Goal: Task Accomplishment & Management: Use online tool/utility

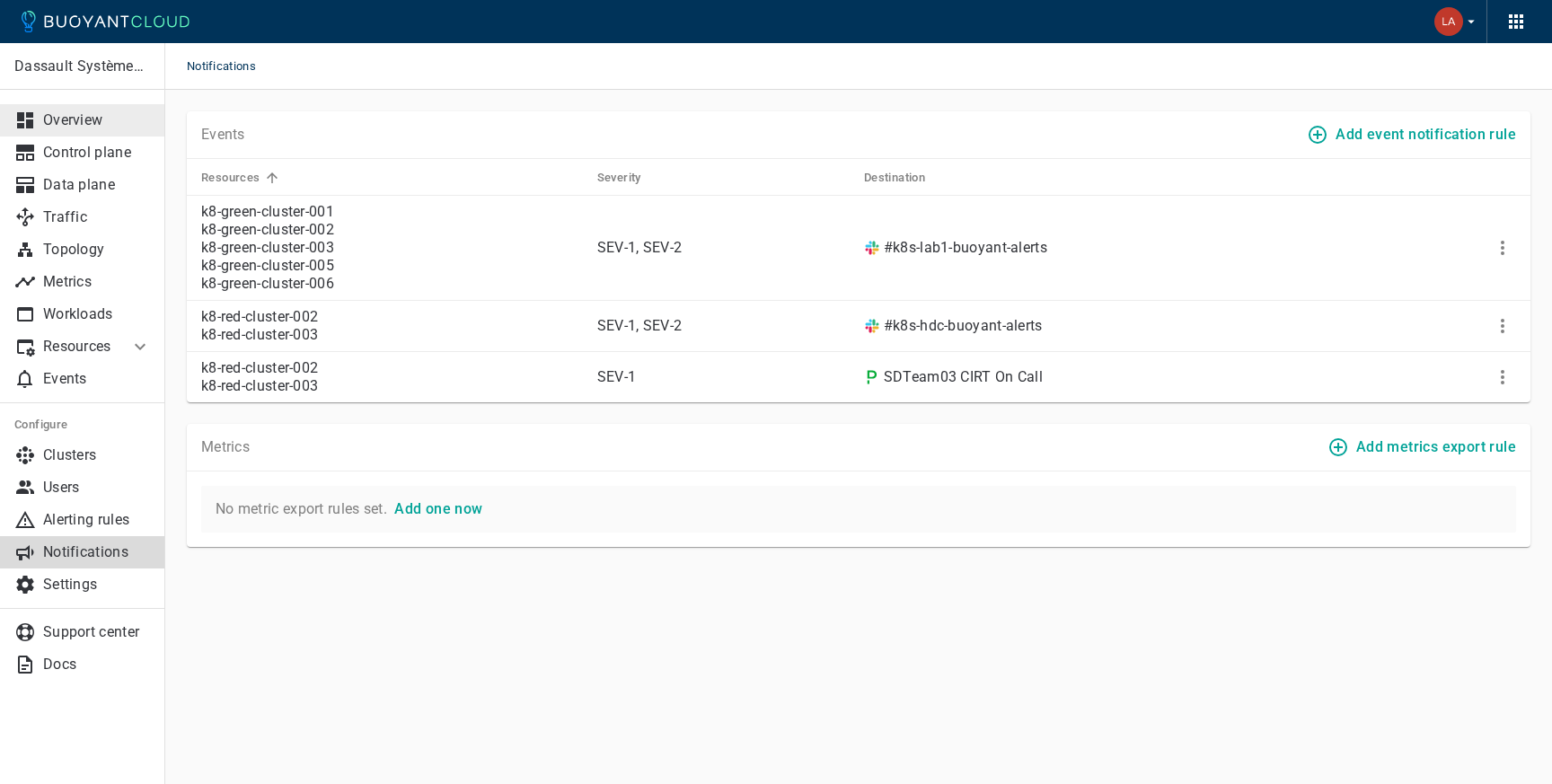
click at [70, 117] on p "Overview" at bounding box center [97, 120] width 108 height 18
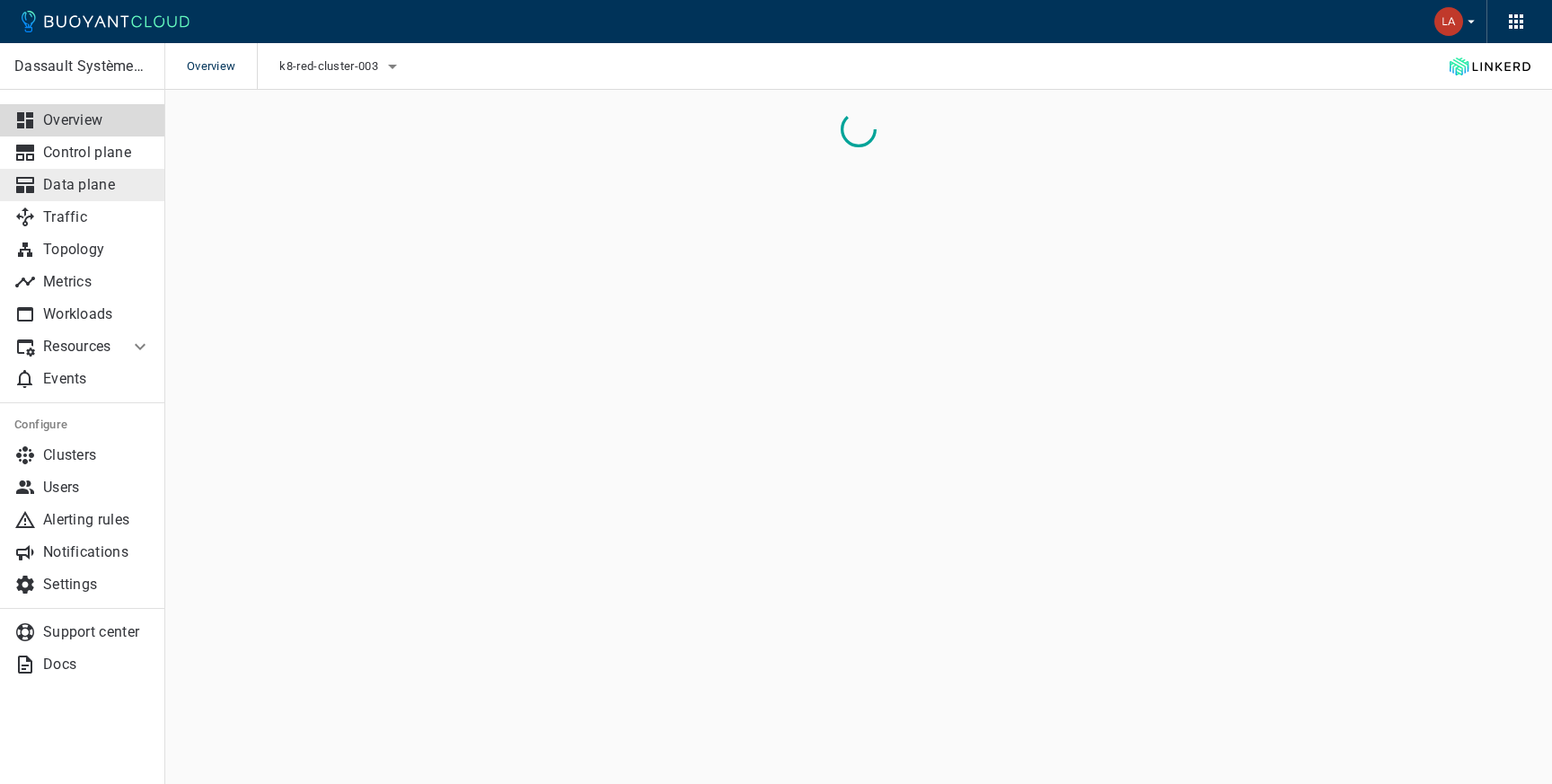
click at [91, 179] on p "Data plane" at bounding box center [97, 184] width 108 height 18
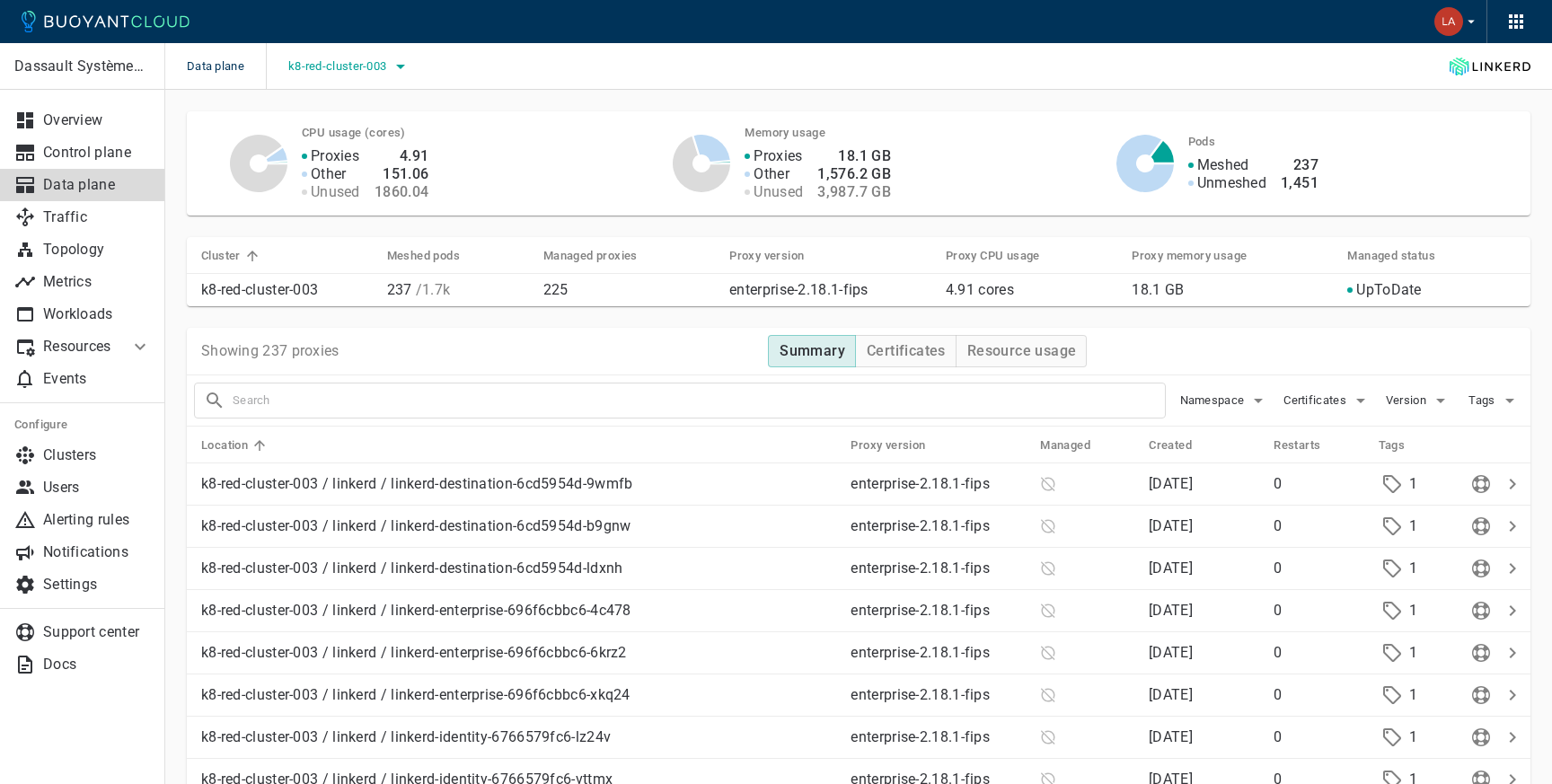
click at [314, 77] on button "k8-red-cluster-003" at bounding box center [350, 66] width 123 height 27
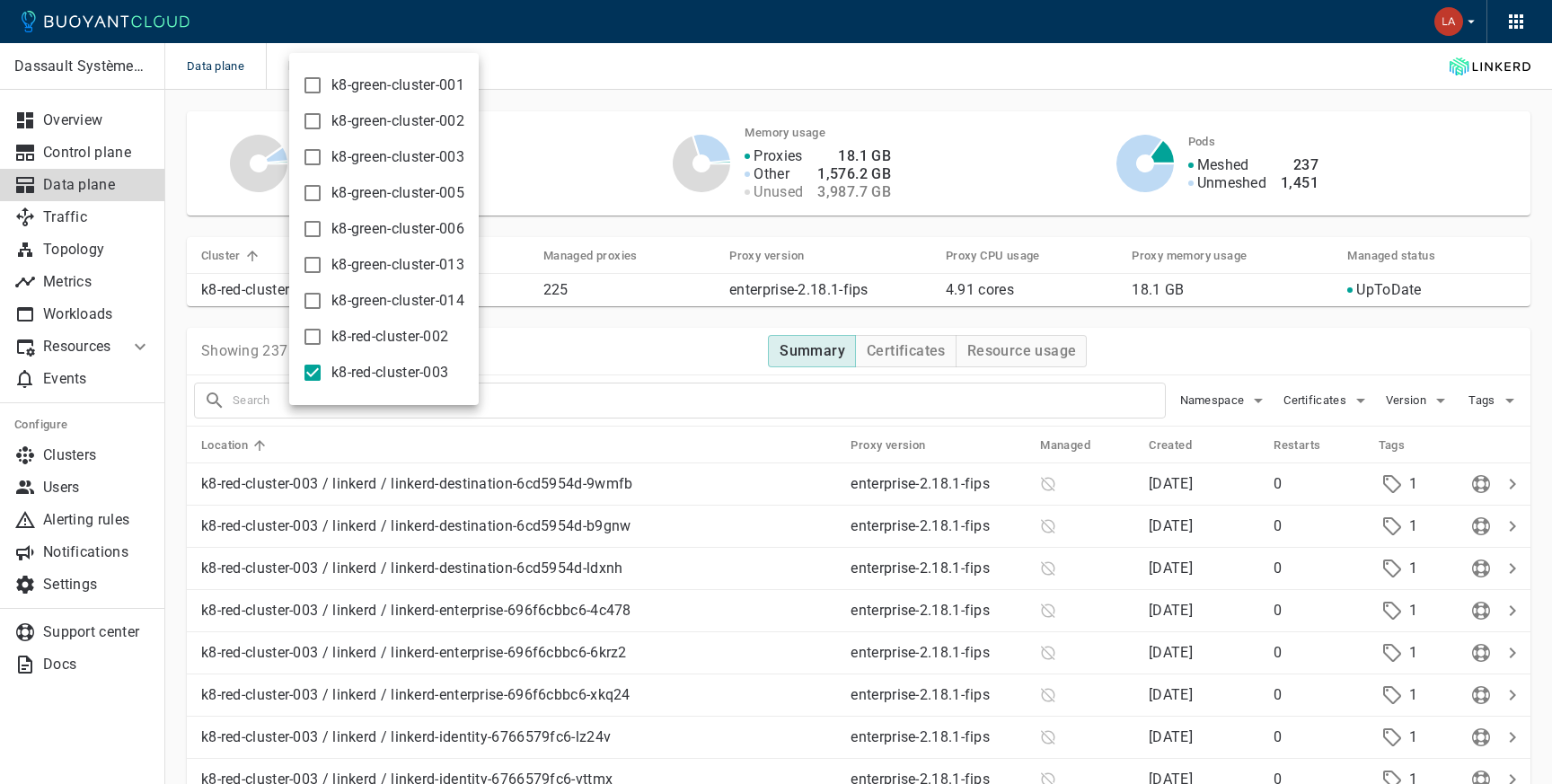
click at [310, 270] on input "k8-green-cluster-013" at bounding box center [313, 264] width 22 height 22
checkbox input "true"
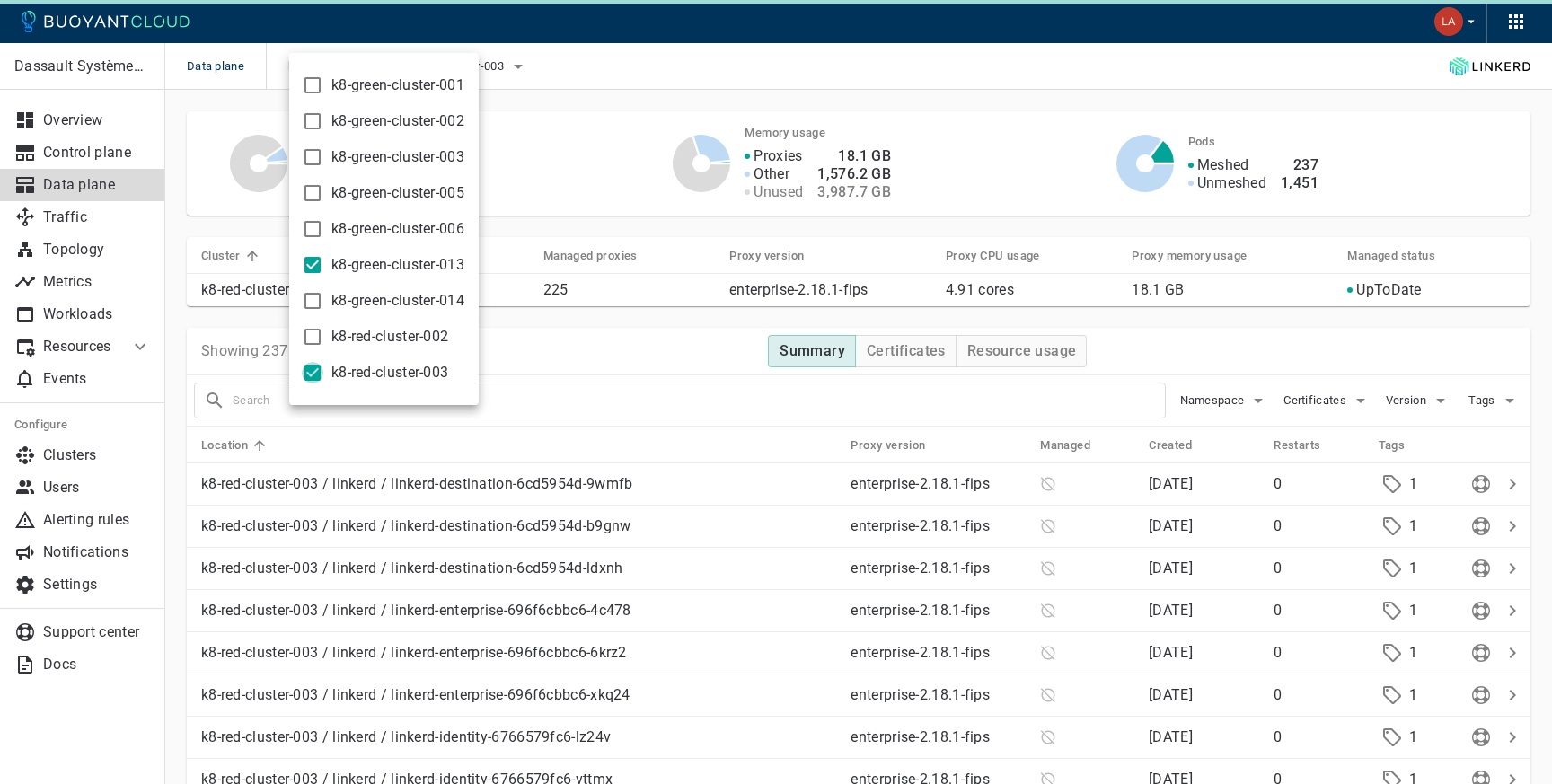
click at [314, 371] on input "k8-red-cluster-003" at bounding box center [313, 372] width 22 height 22
checkbox input "false"
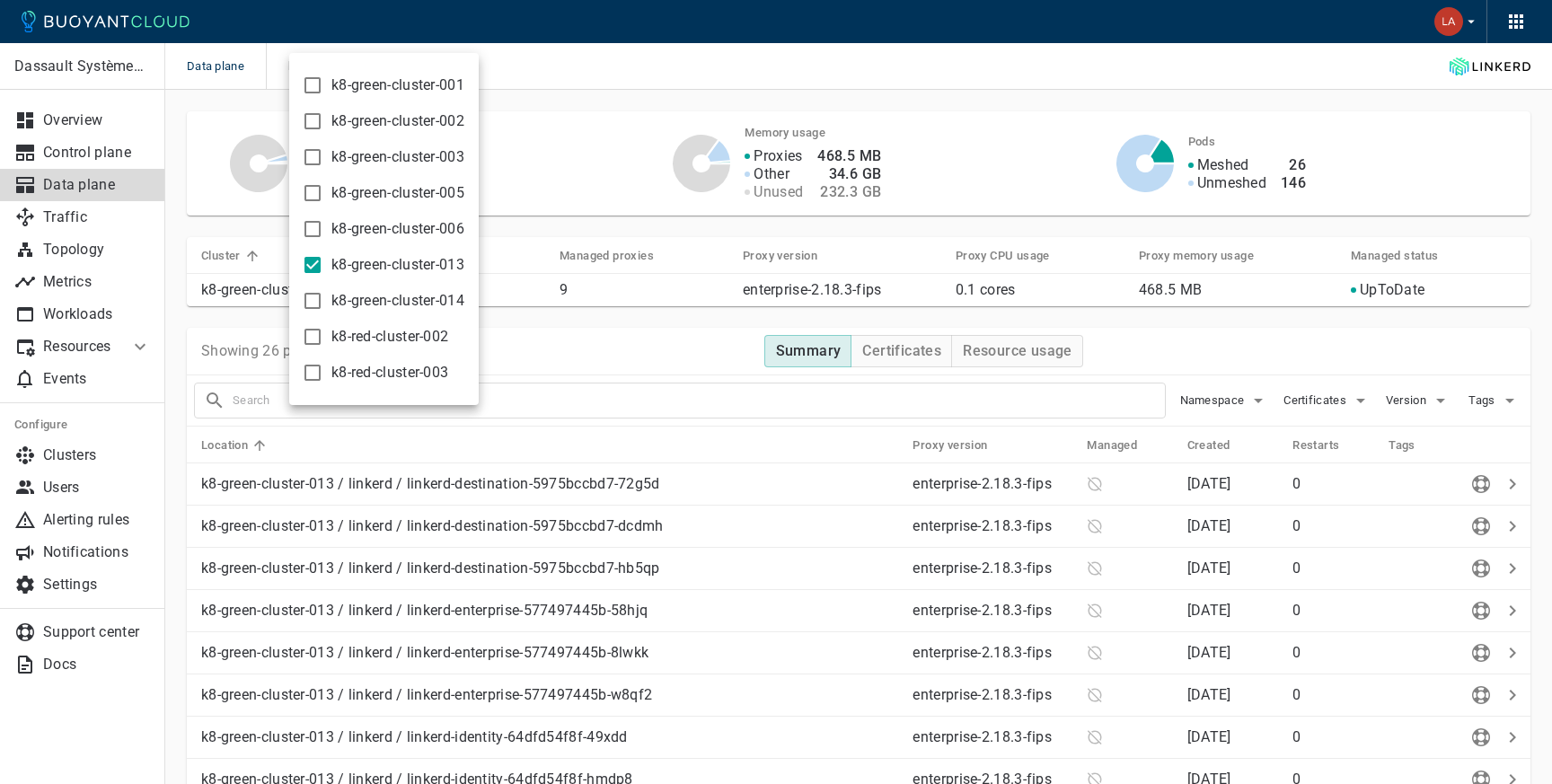
click at [724, 73] on div at bounding box center [776, 392] width 1552 height 784
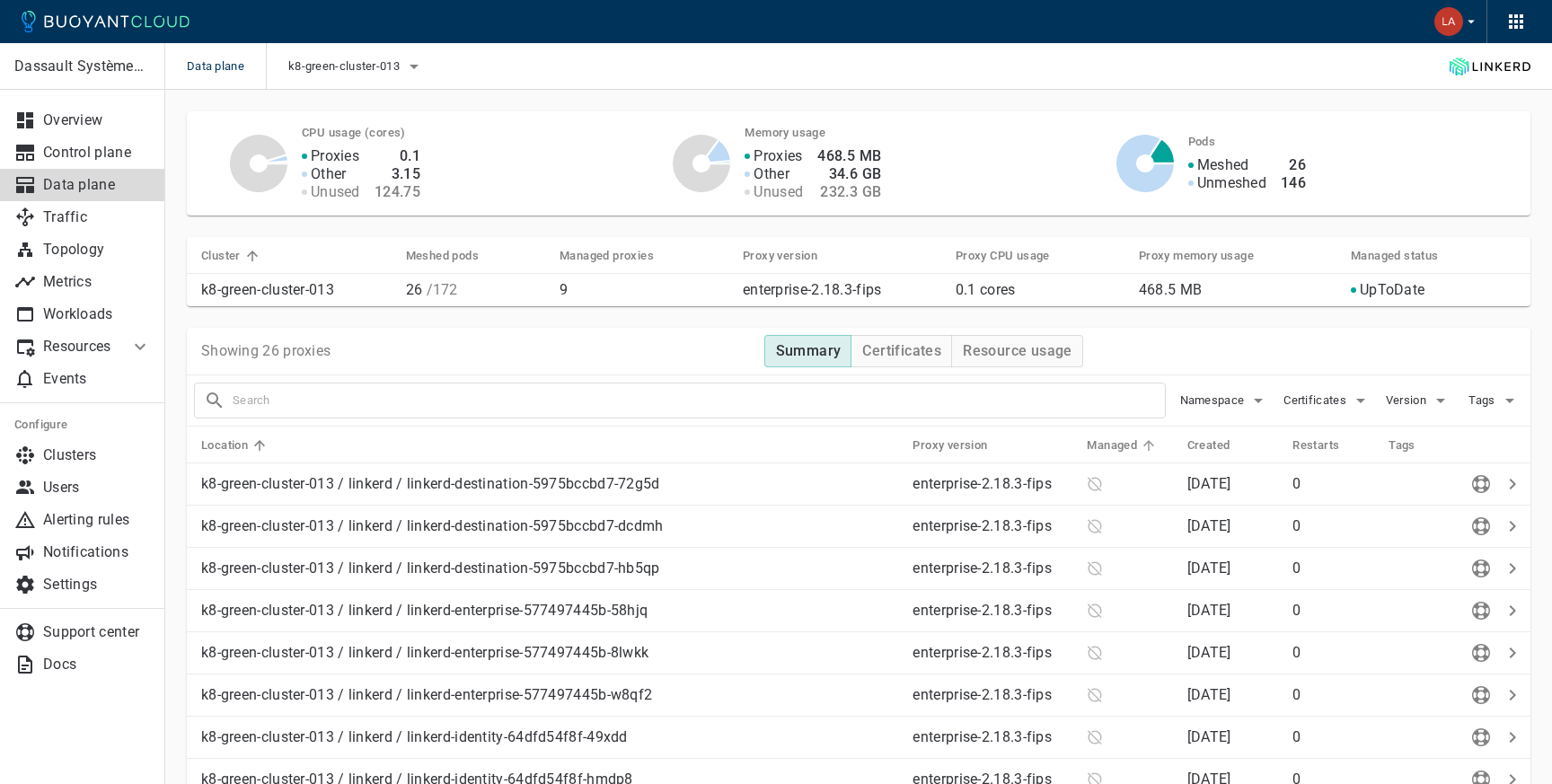
click at [1120, 450] on h5 "Managed" at bounding box center [1112, 445] width 50 height 14
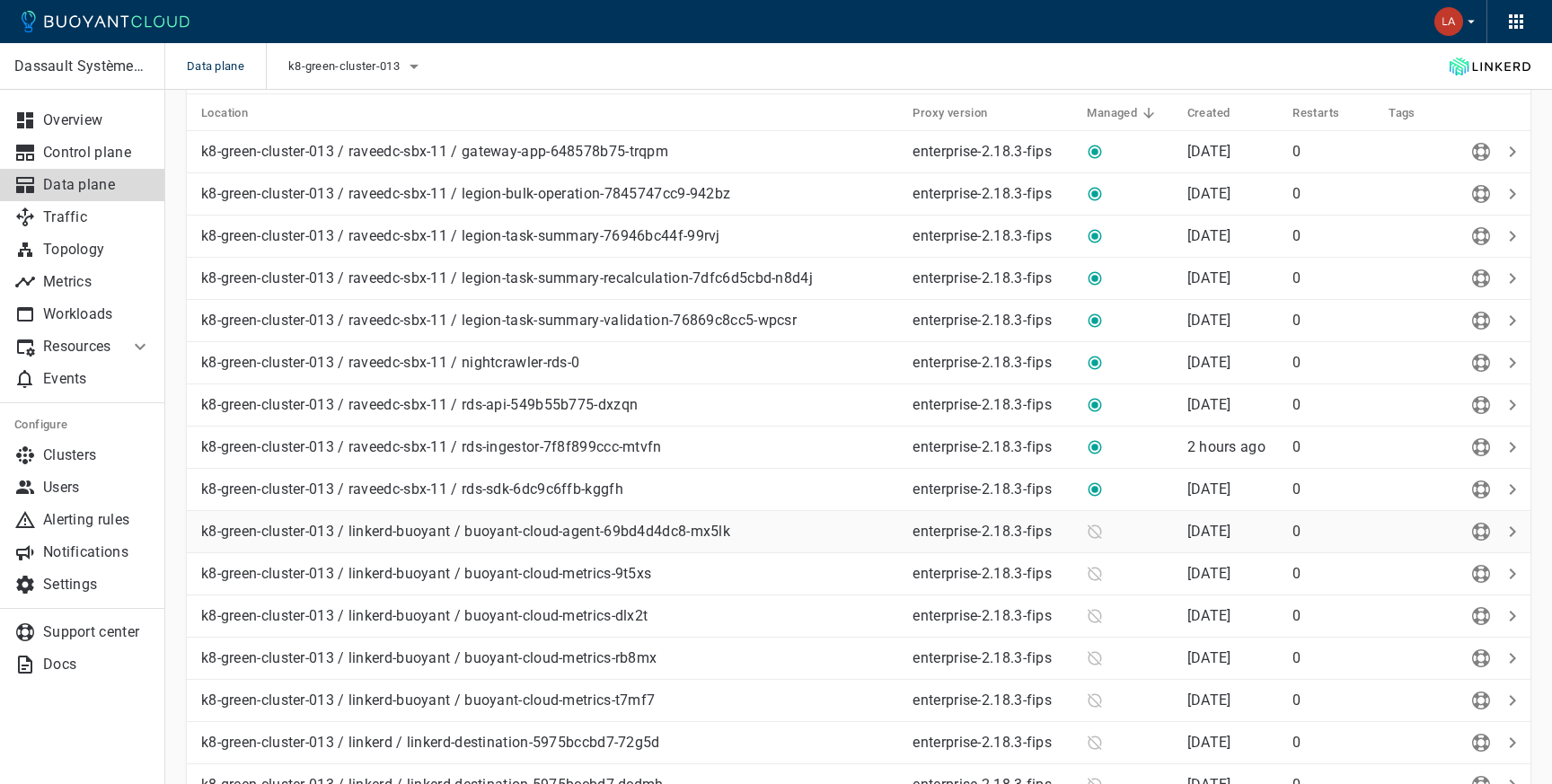
scroll to position [223, 0]
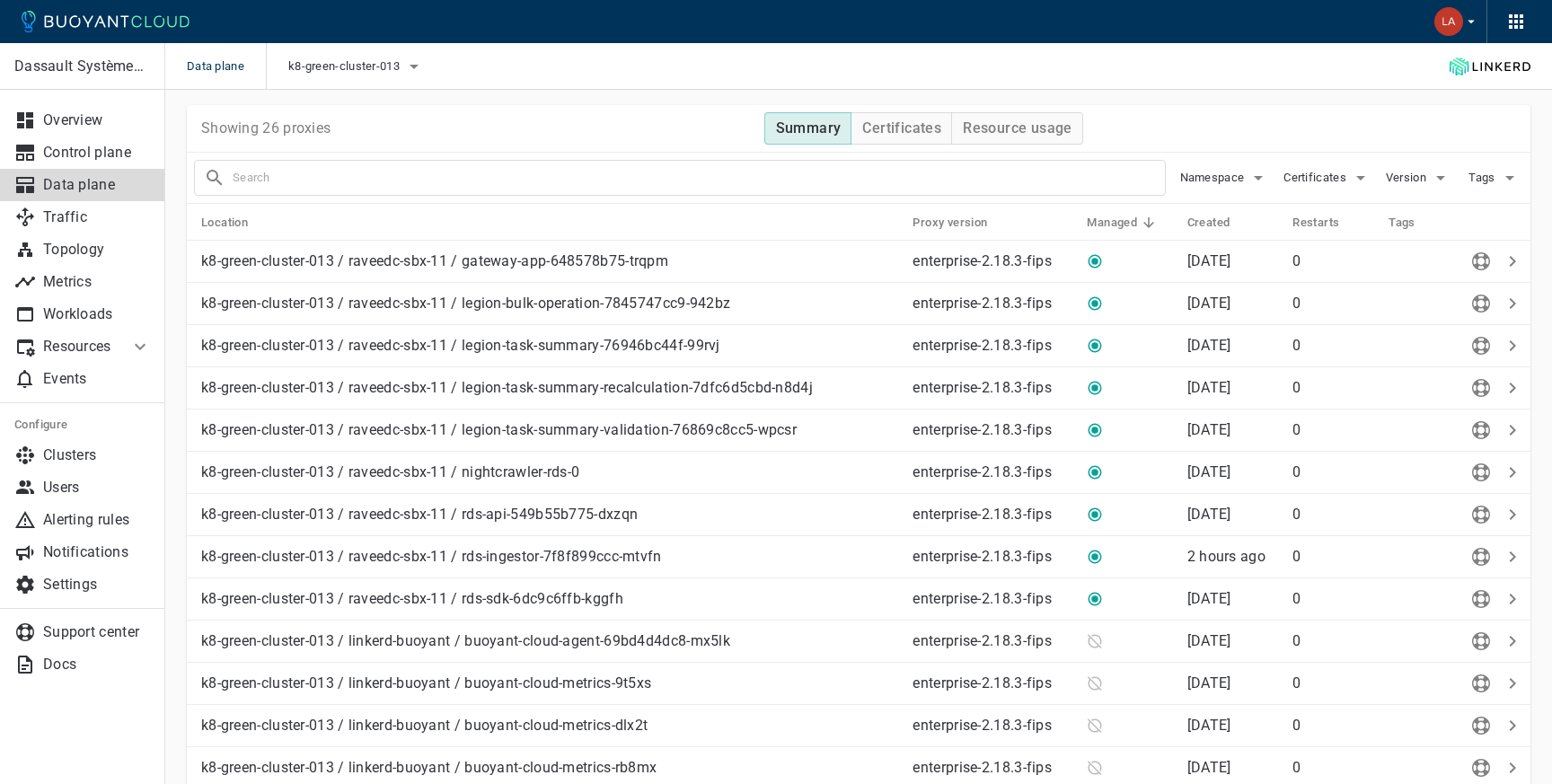
click at [1134, 228] on h5 "Managed" at bounding box center [1112, 222] width 50 height 14
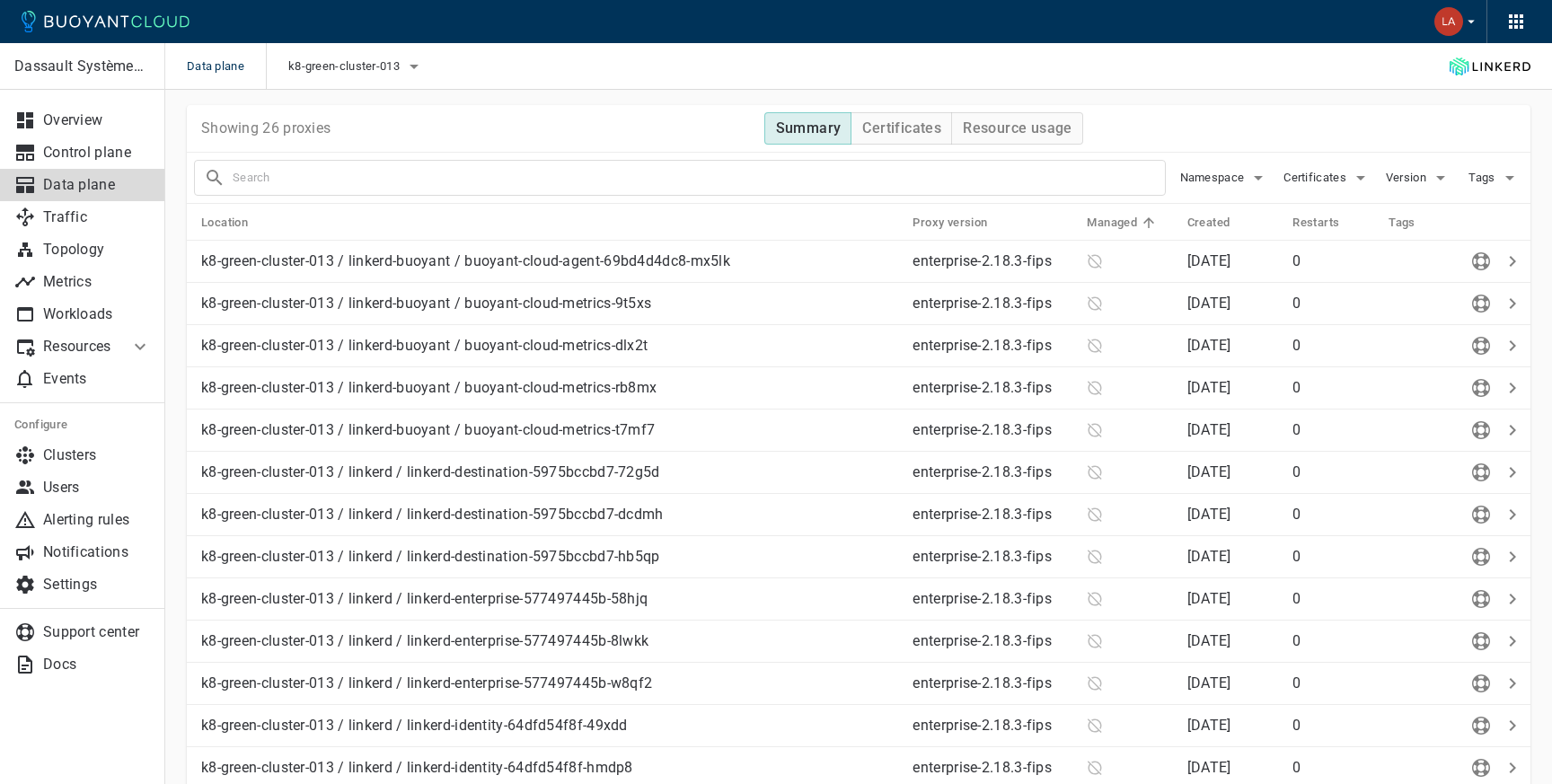
click at [1134, 228] on h5 "Managed" at bounding box center [1112, 222] width 50 height 14
